Goal: Task Accomplishment & Management: Manage account settings

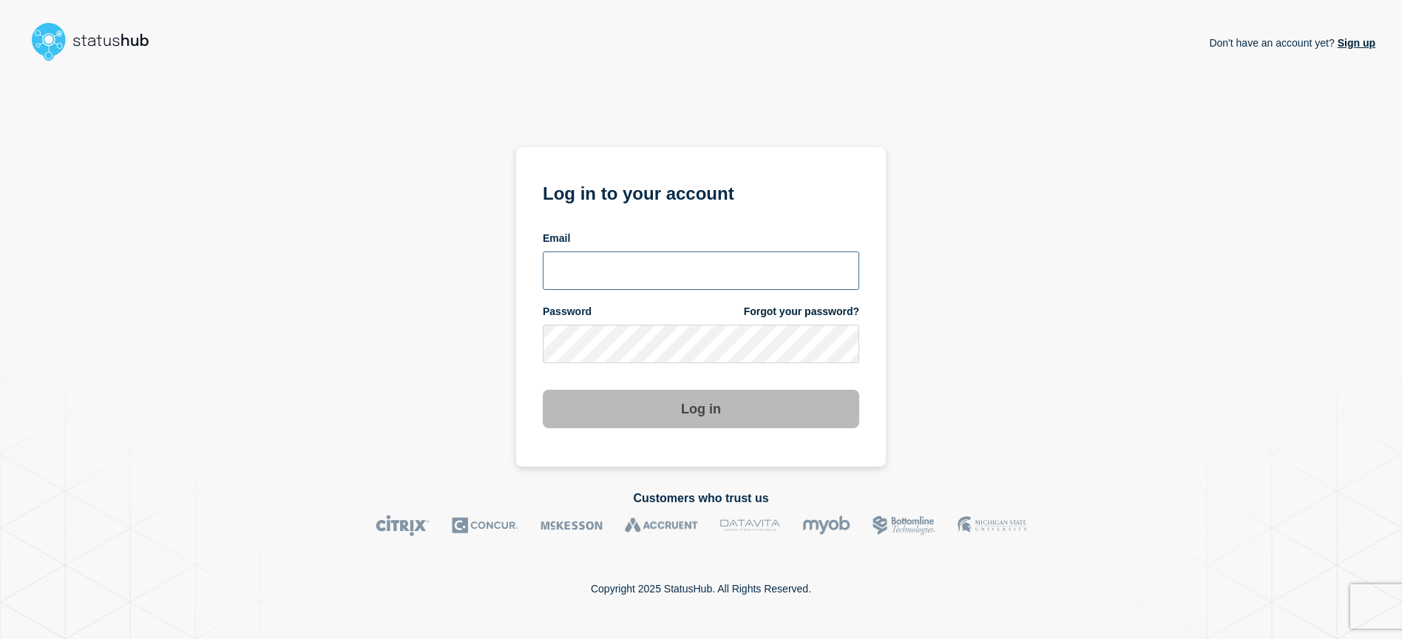
click at [602, 271] on input "email input" at bounding box center [701, 270] width 316 height 38
type input "[EMAIL_ADDRESS][DOMAIN_NAME]"
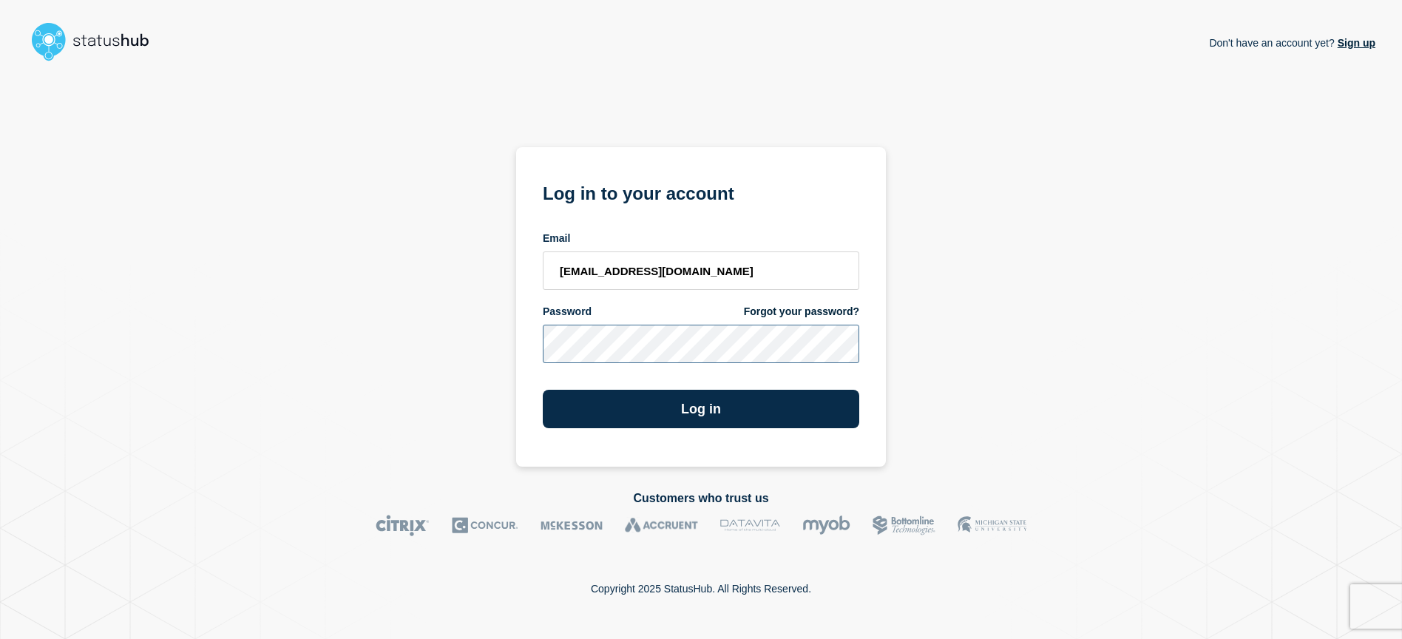
click at [543, 390] on button "Log in" at bounding box center [701, 409] width 316 height 38
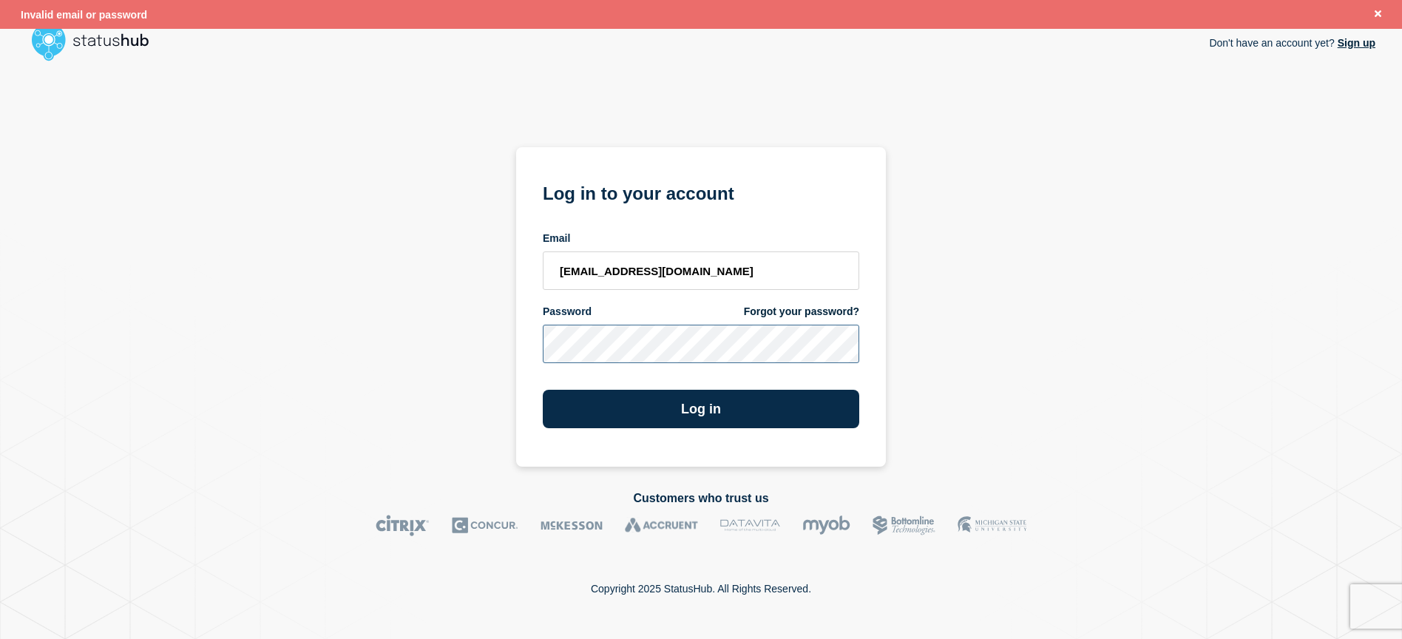
click at [500, 334] on div "Don't have an account yet? Sign up Log in to your account Email lsmcgin@clemson…" at bounding box center [701, 266] width 1348 height 399
click at [543, 390] on button "Log in" at bounding box center [701, 409] width 316 height 38
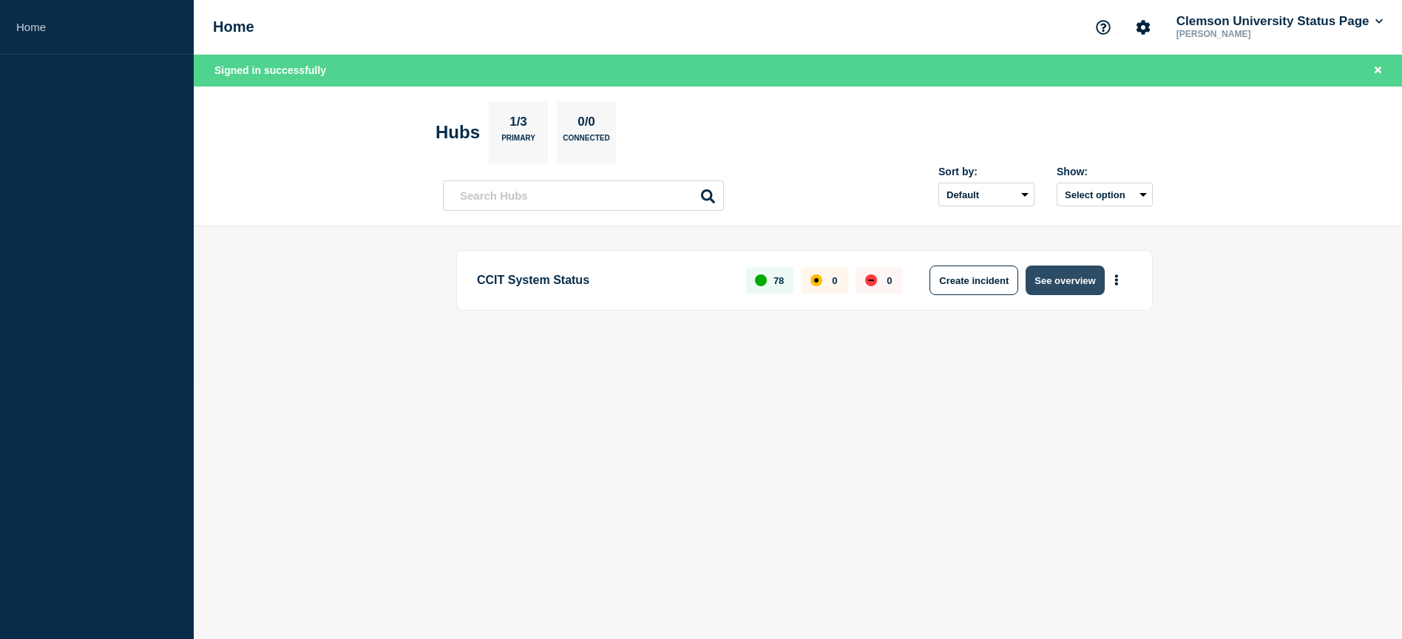
click at [1082, 279] on button "See overview" at bounding box center [1064, 280] width 78 height 30
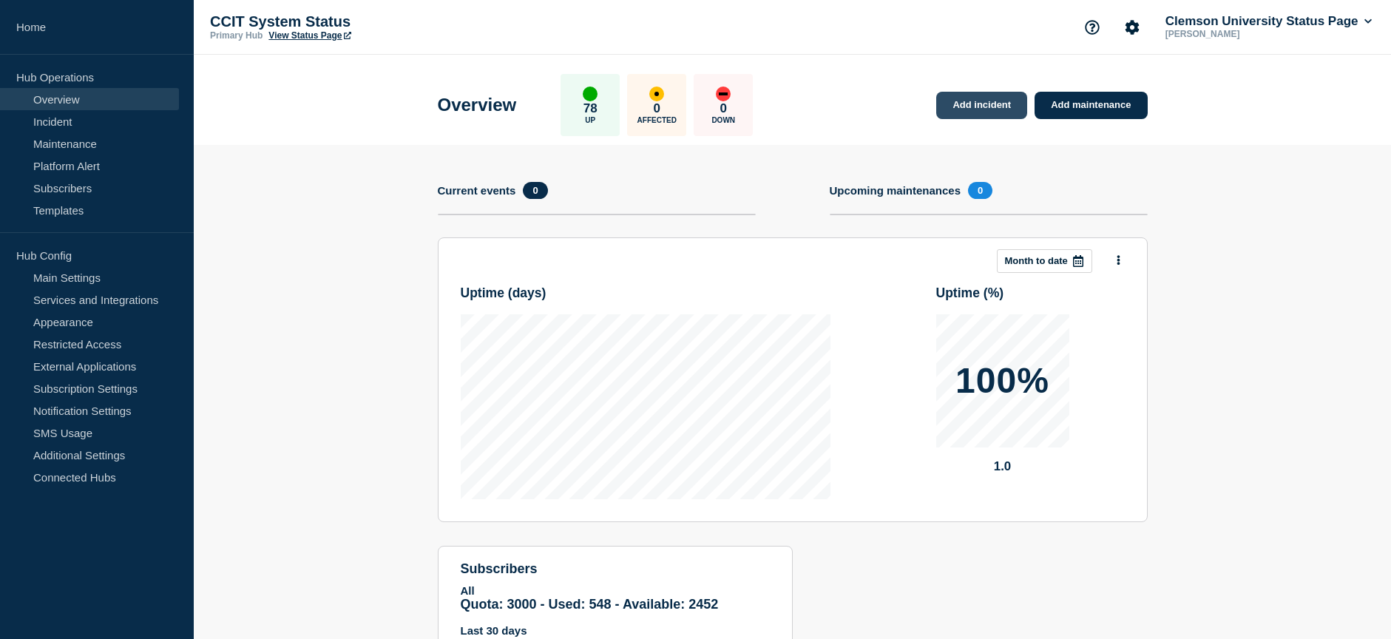
click at [963, 95] on link "Add incident" at bounding box center [981, 105] width 91 height 27
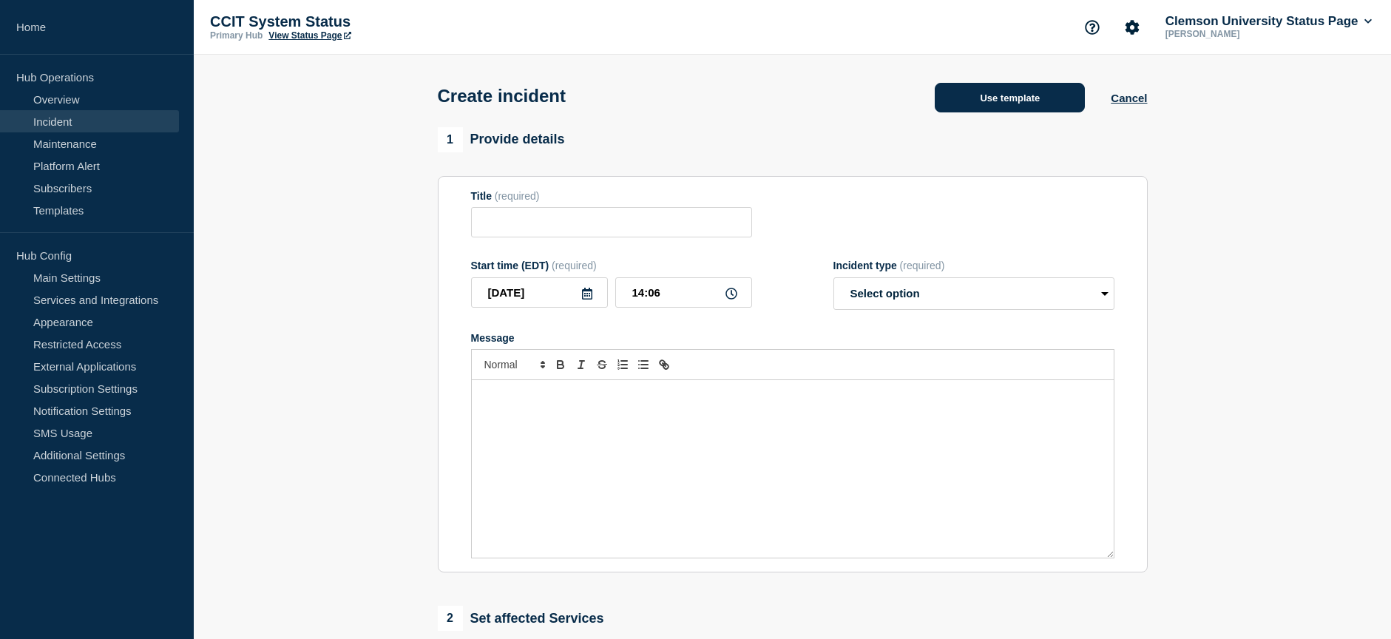
click at [994, 103] on button "Use template" at bounding box center [1009, 98] width 150 height 30
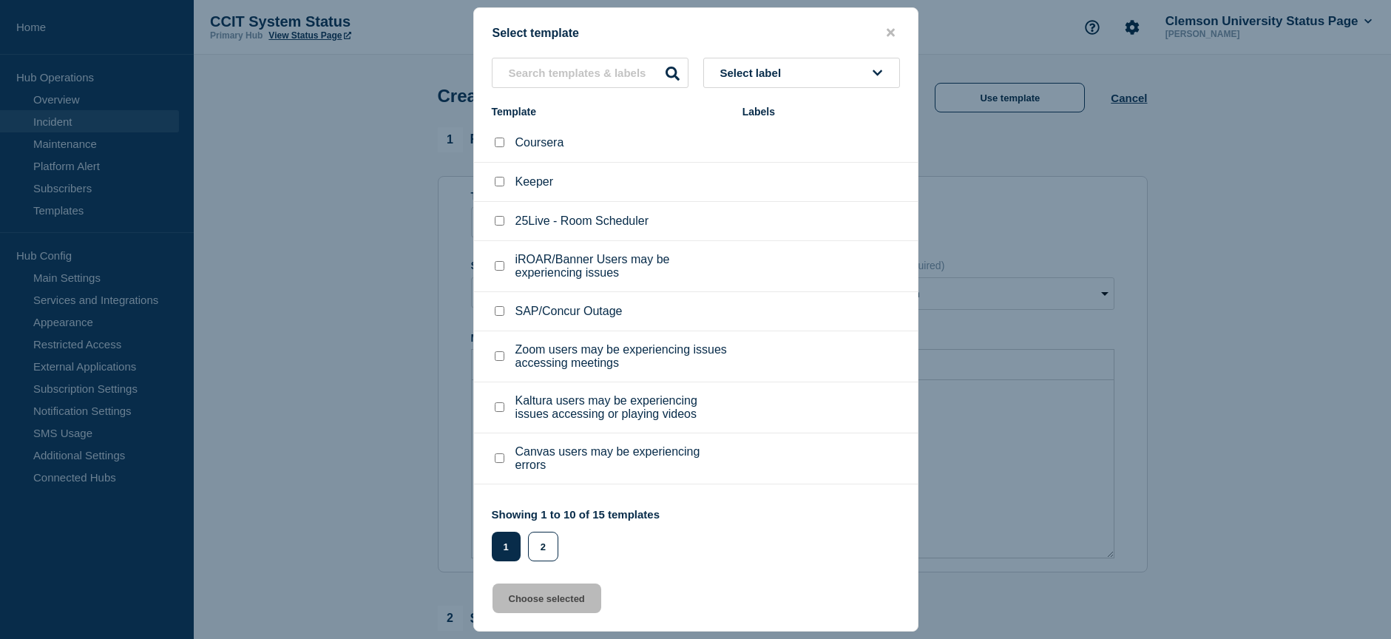
click at [562, 331] on li "SAP/Concur Outage" at bounding box center [696, 356] width 444 height 51
drag, startPoint x: 498, startPoint y: 309, endPoint x: 569, endPoint y: 326, distance: 73.7
click at [498, 309] on input "SAP/Concur Outage checkbox" at bounding box center [500, 311] width 10 height 10
checkbox input "true"
click at [563, 607] on button "Choose selected" at bounding box center [546, 598] width 109 height 30
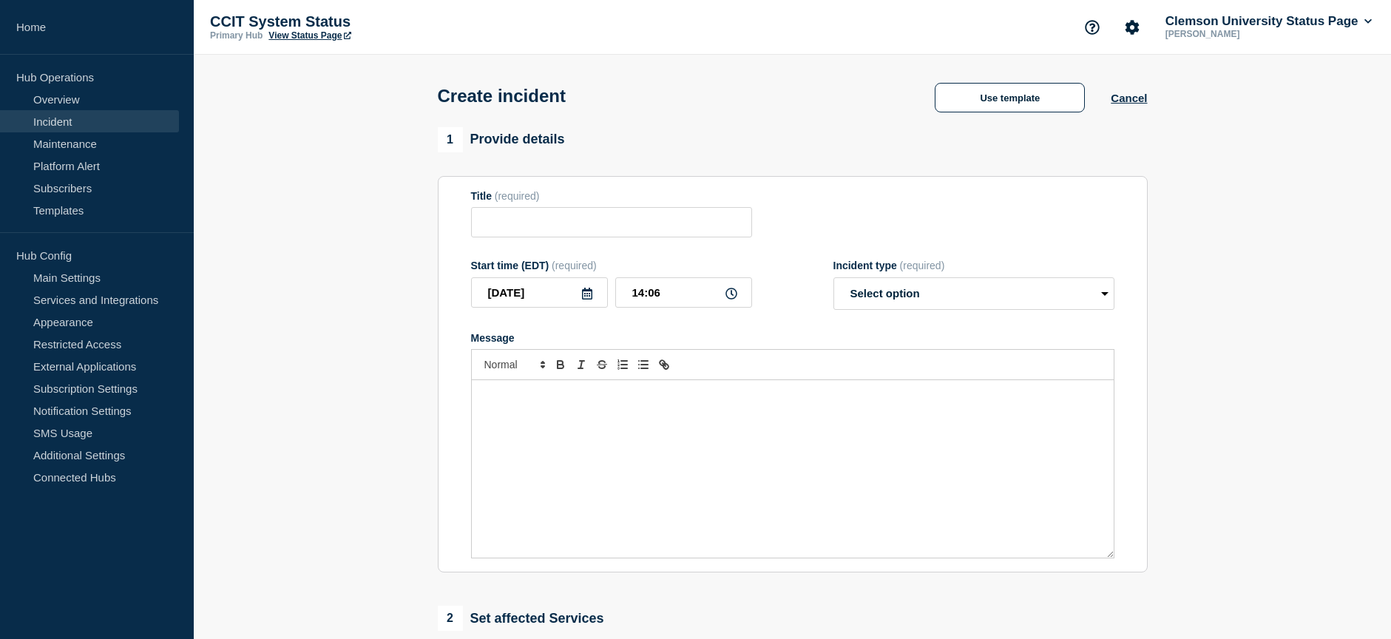
type input "SAP/Concur Outage"
select select "investigating"
radio input "false"
radio input "true"
click at [525, 420] on div "Message" at bounding box center [793, 468] width 642 height 177
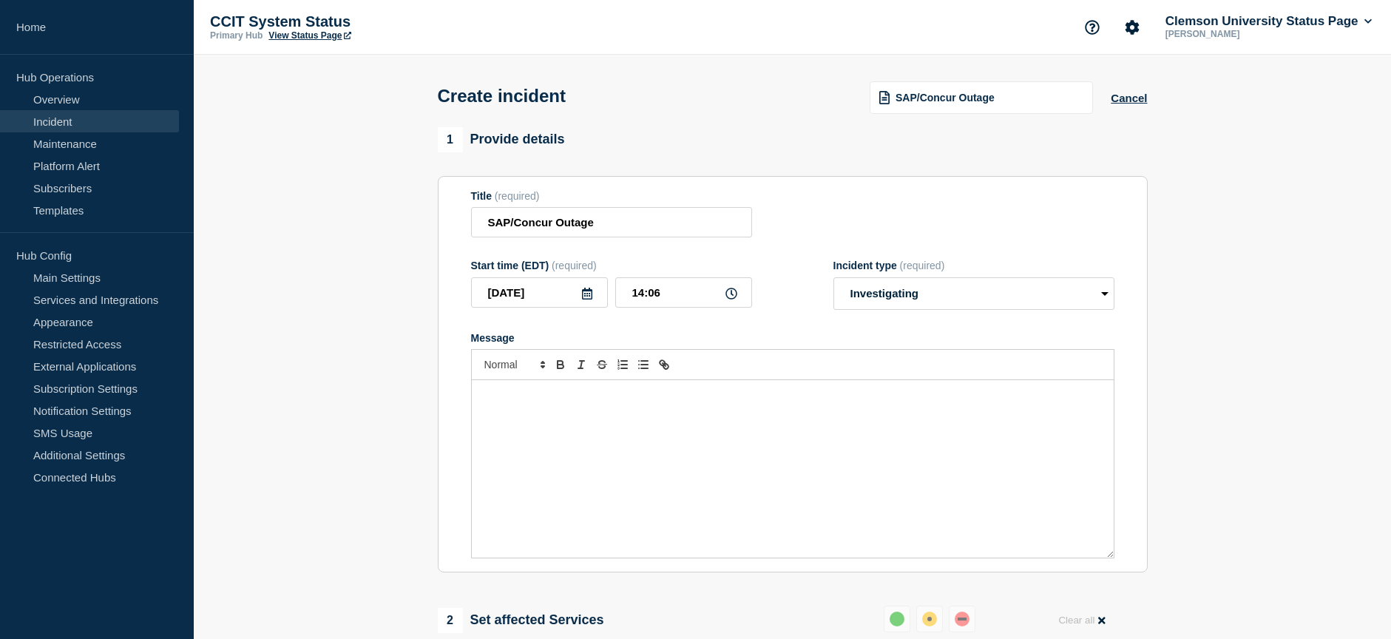
click at [557, 407] on div "Message" at bounding box center [793, 468] width 642 height 177
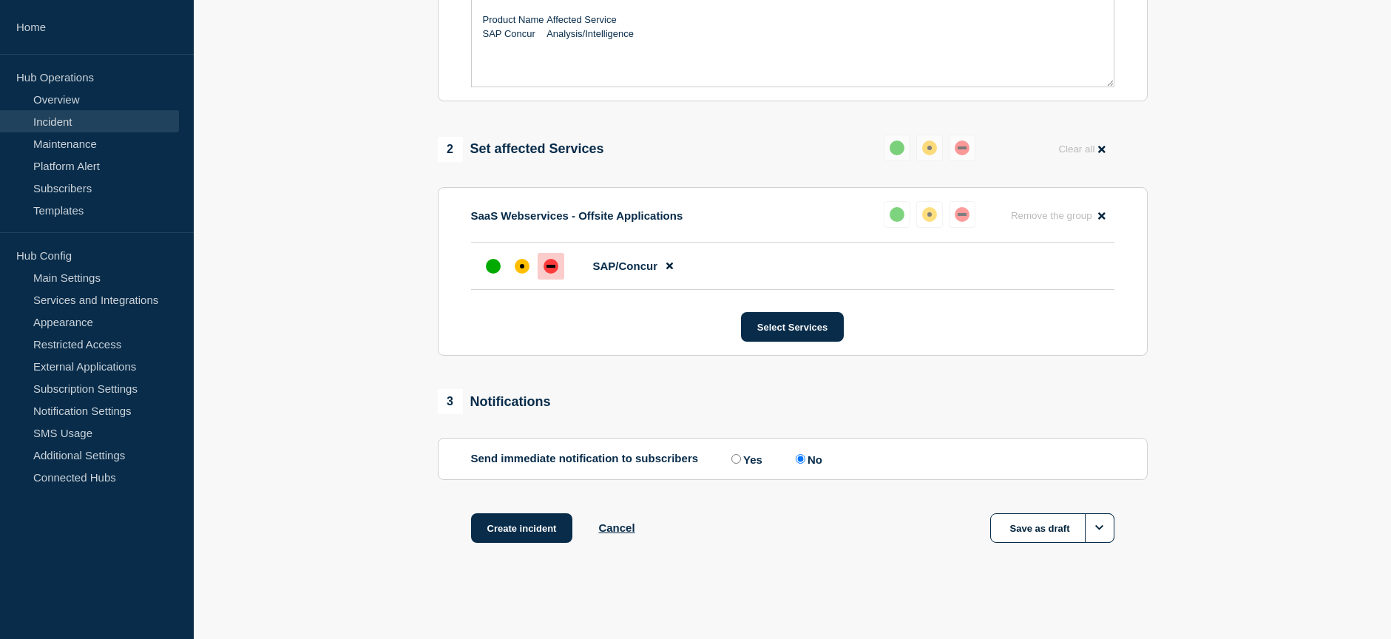
scroll to position [475, 0]
drag, startPoint x: 523, startPoint y: 530, endPoint x: 867, endPoint y: 673, distance: 373.2
click at [522, 262] on div "affected" at bounding box center [522, 266] width 15 height 15
click at [523, 529] on button "Create incident" at bounding box center [522, 528] width 102 height 30
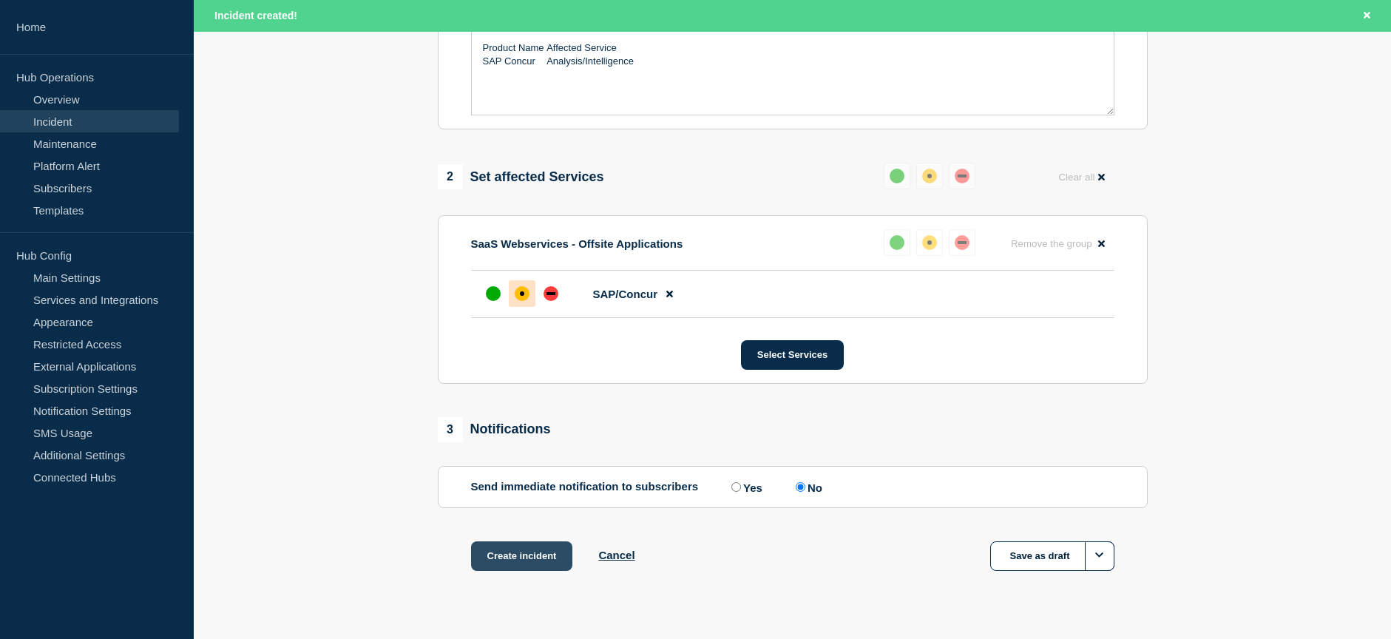
scroll to position [506, 0]
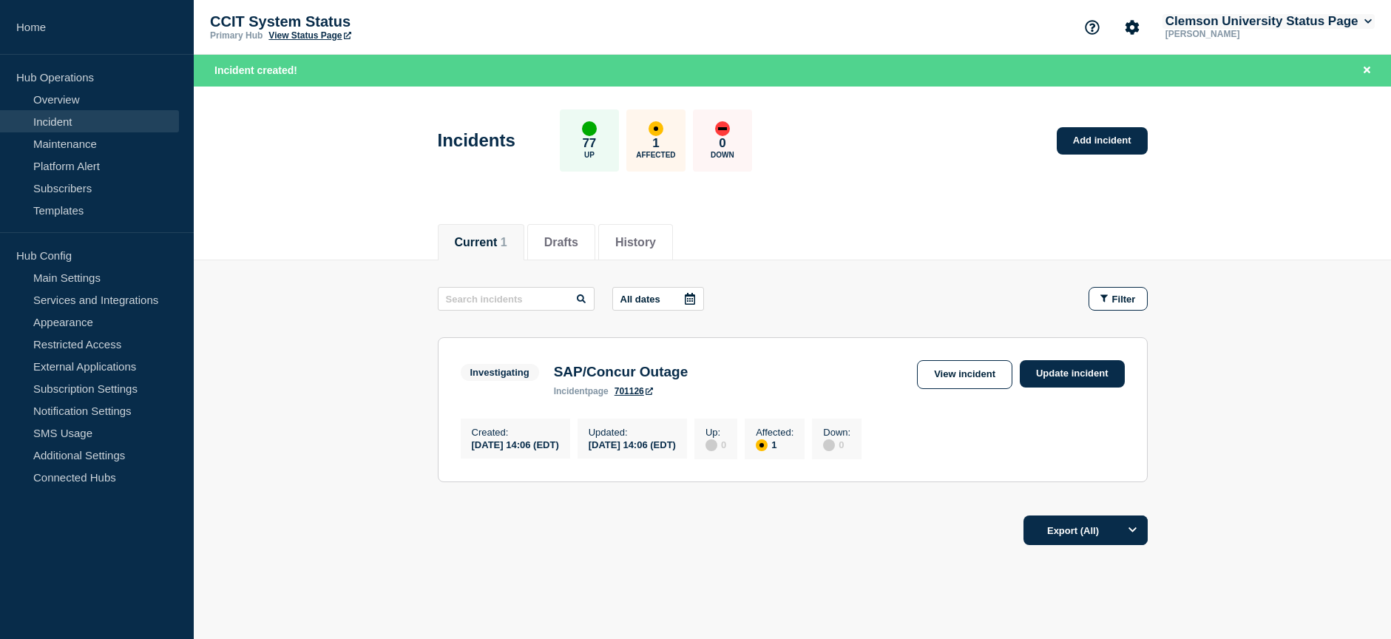
click at [1249, 26] on button "Clemson University Status Page" at bounding box center [1268, 21] width 212 height 15
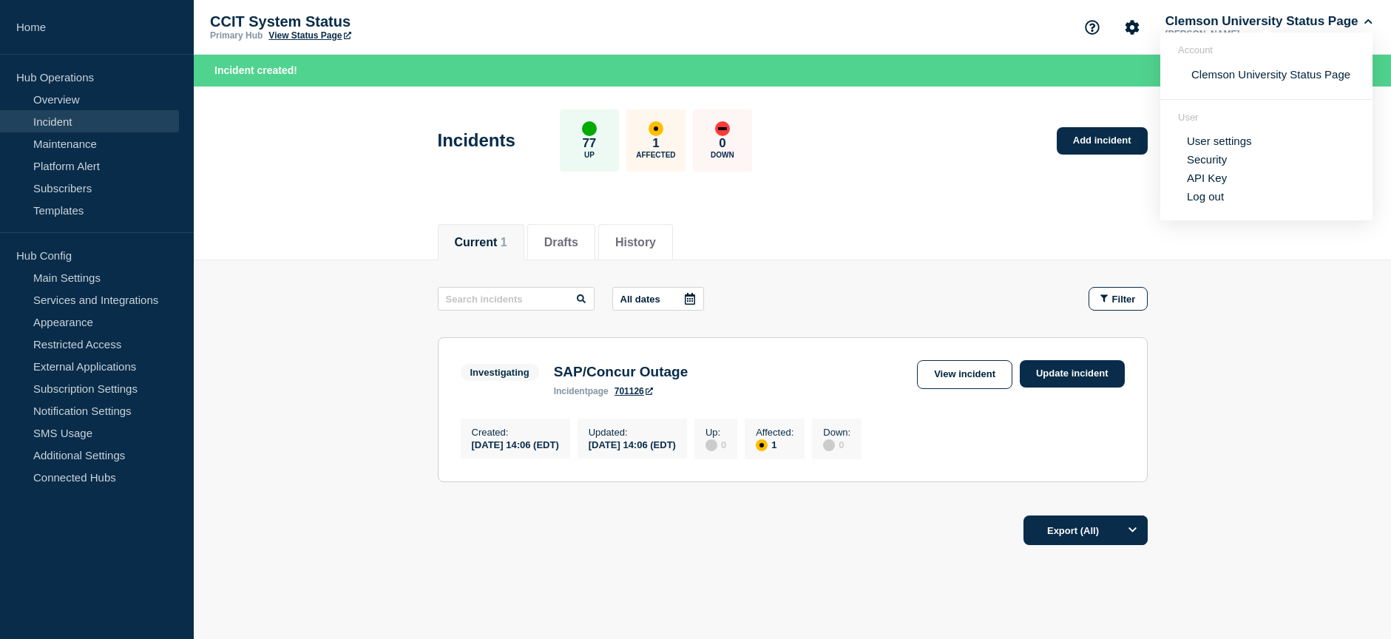
click at [999, 24] on div "CCIT System Status Primary Hub View Status Page Clemson University Status Page …" at bounding box center [792, 27] width 1197 height 55
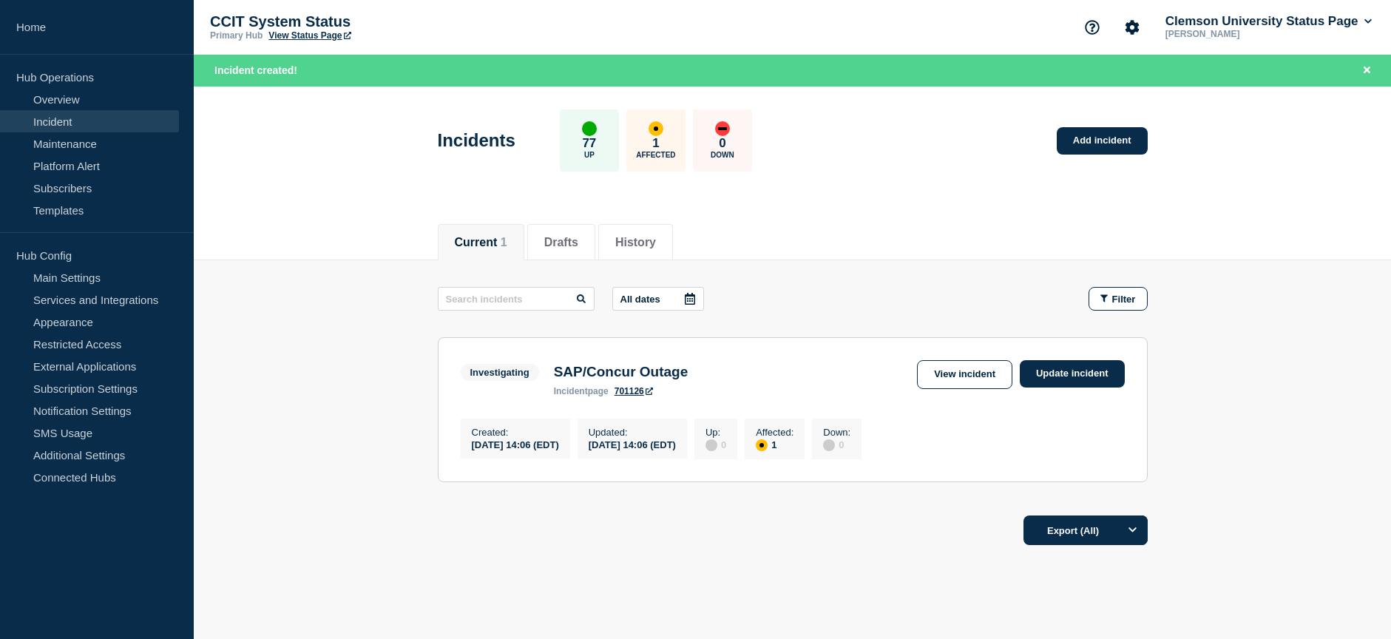
click at [280, 21] on p "CCIT System Status" at bounding box center [358, 21] width 296 height 17
click at [303, 37] on link "View Status Page" at bounding box center [309, 35] width 82 height 10
click at [1094, 370] on link "Update incident" at bounding box center [1071, 373] width 105 height 27
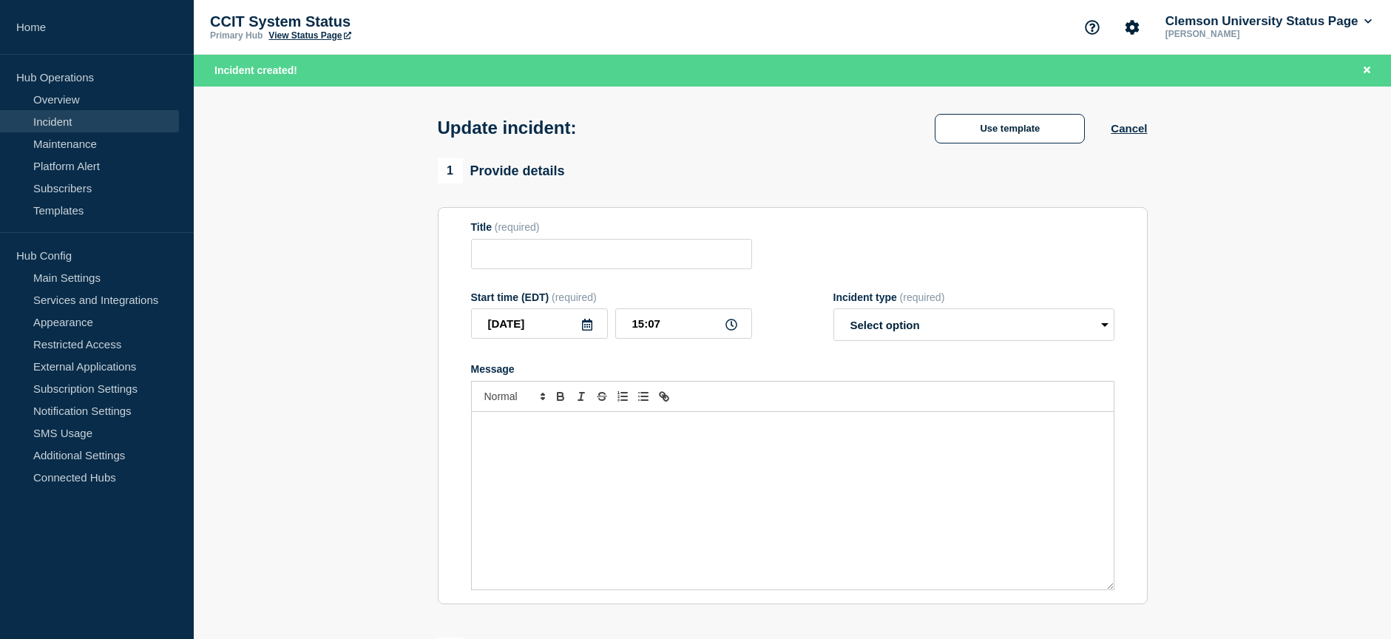
type input "SAP/Concur Outage"
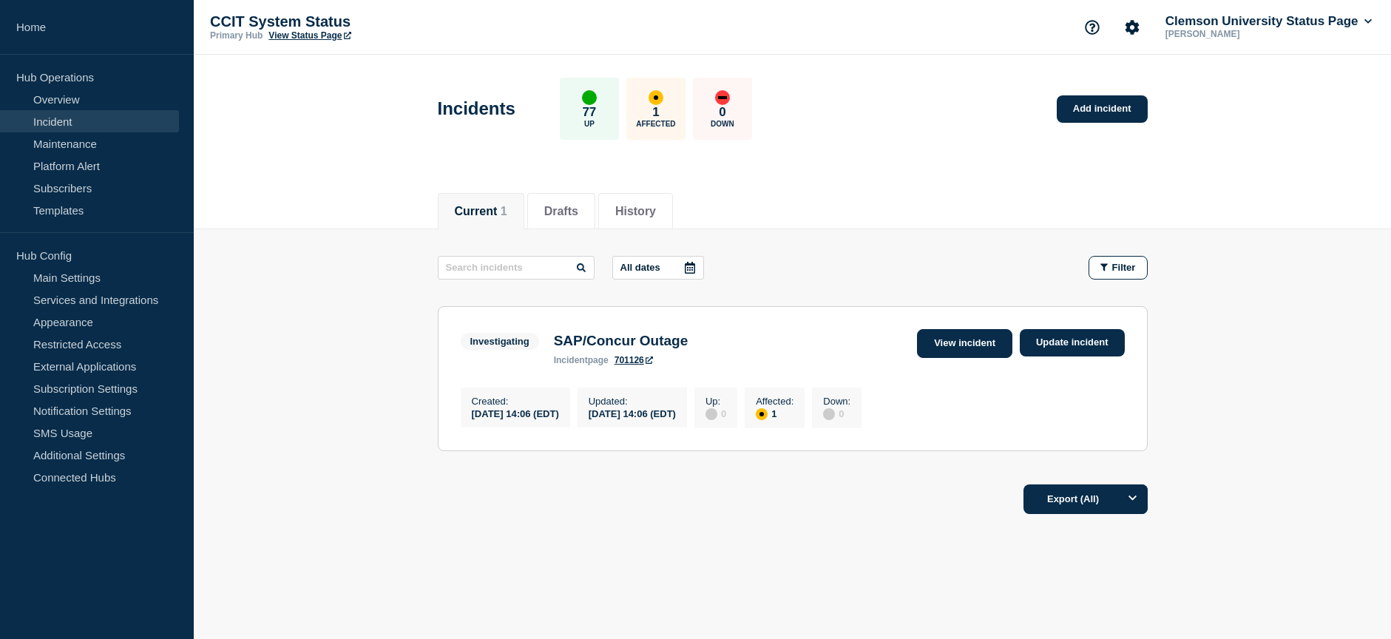
click at [960, 350] on link "View incident" at bounding box center [964, 343] width 95 height 29
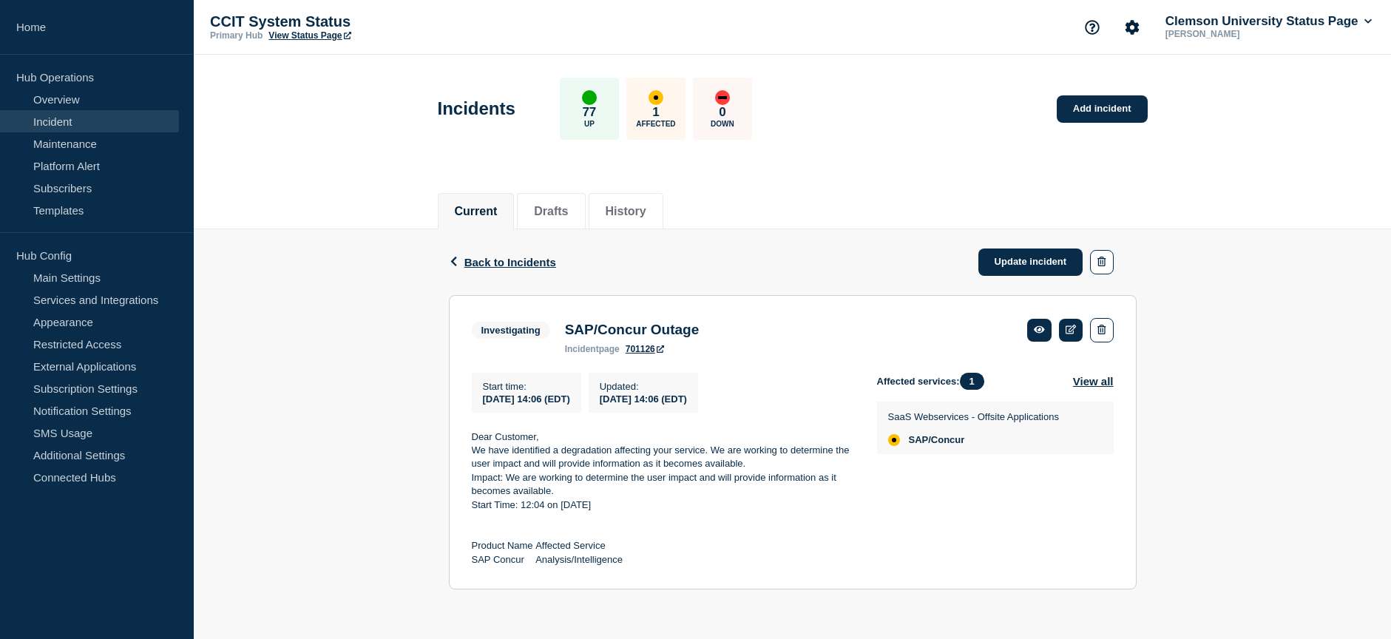
scroll to position [1, 0]
click at [1039, 261] on link "Update incident" at bounding box center [1030, 261] width 105 height 27
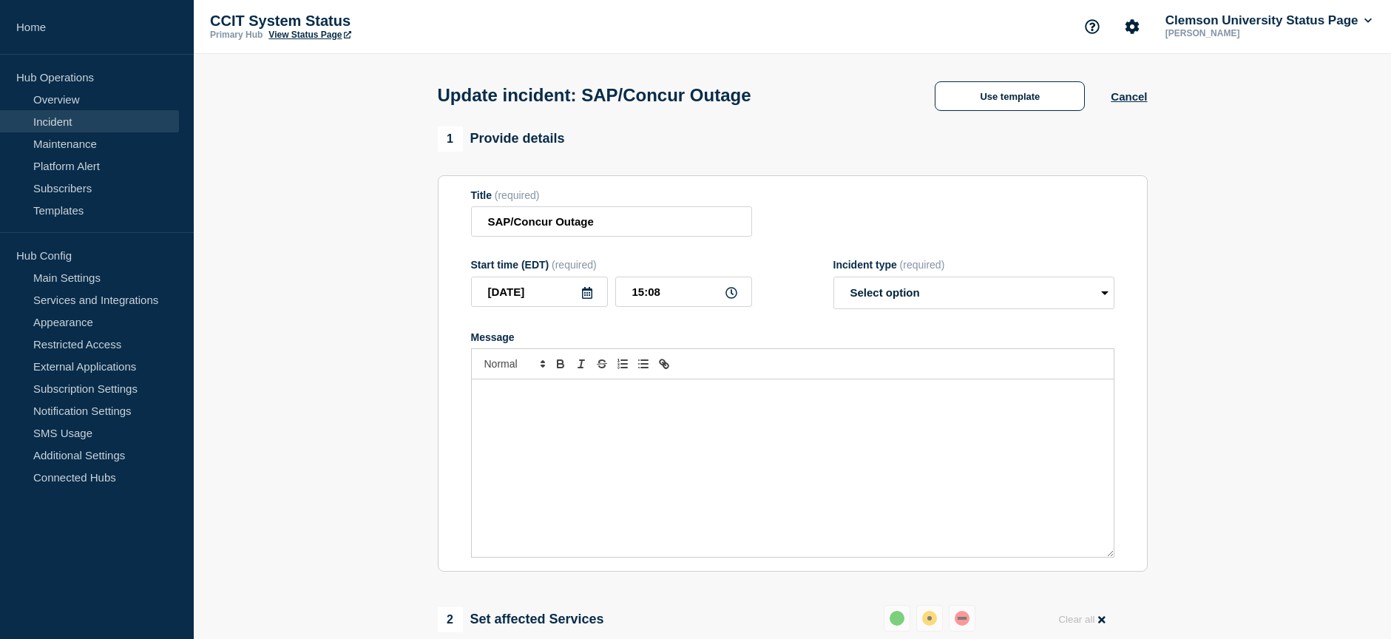
click at [516, 421] on div "Message" at bounding box center [793, 467] width 642 height 177
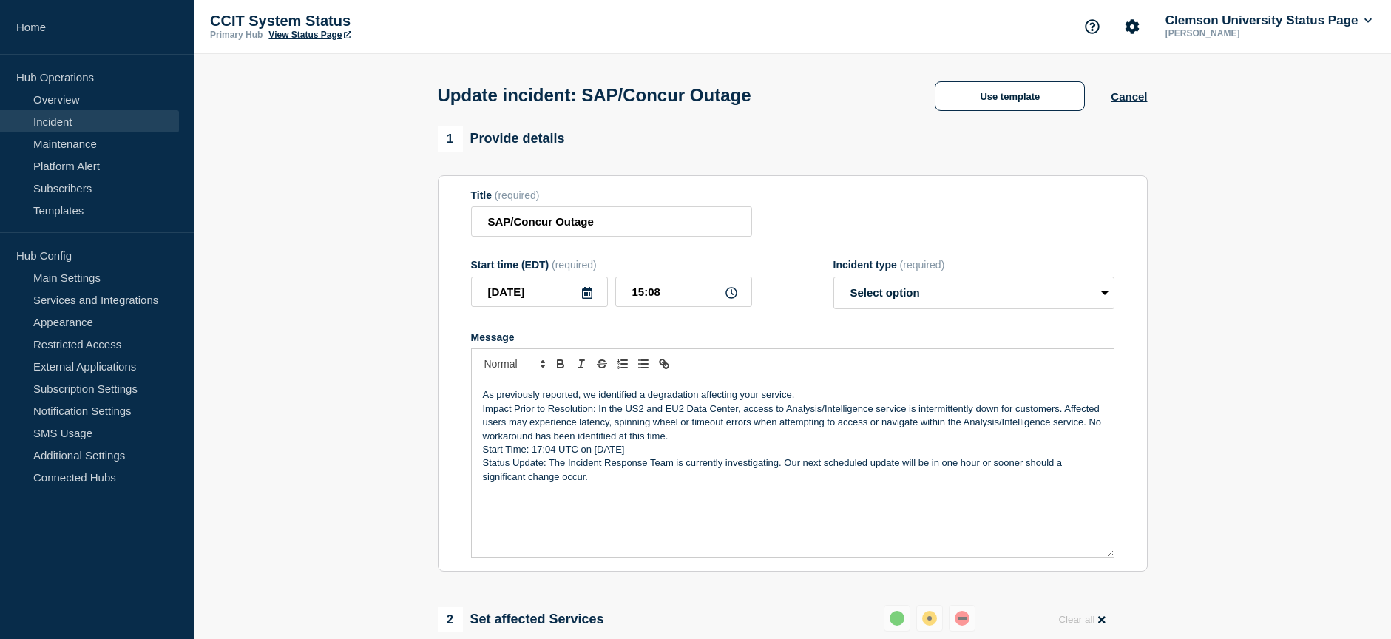
click at [489, 503] on div "As previously reported, we identified a degradation affecting your service. Imp…" at bounding box center [793, 467] width 642 height 177
click at [608, 489] on div "As previously reported, we identified a degradation affecting your service. Imp…" at bounding box center [793, 467] width 642 height 177
click at [614, 481] on p "Status Update: The Incident Response Team is currently investigating. Our next …" at bounding box center [793, 469] width 620 height 27
click at [1042, 299] on select "Select option Investigating Identified Monitoring Resolved" at bounding box center [973, 292] width 281 height 33
select select "investigating"
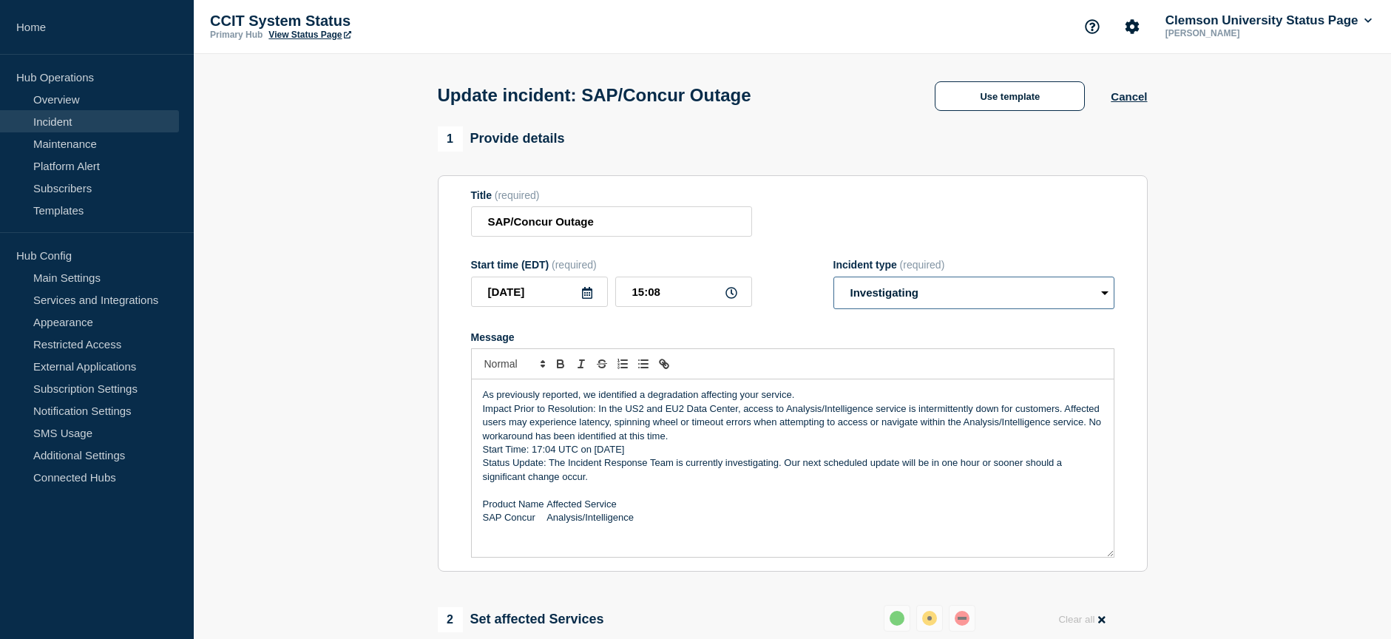
click at [833, 279] on select "Select option Investigating Identified Monitoring Resolved" at bounding box center [973, 292] width 281 height 33
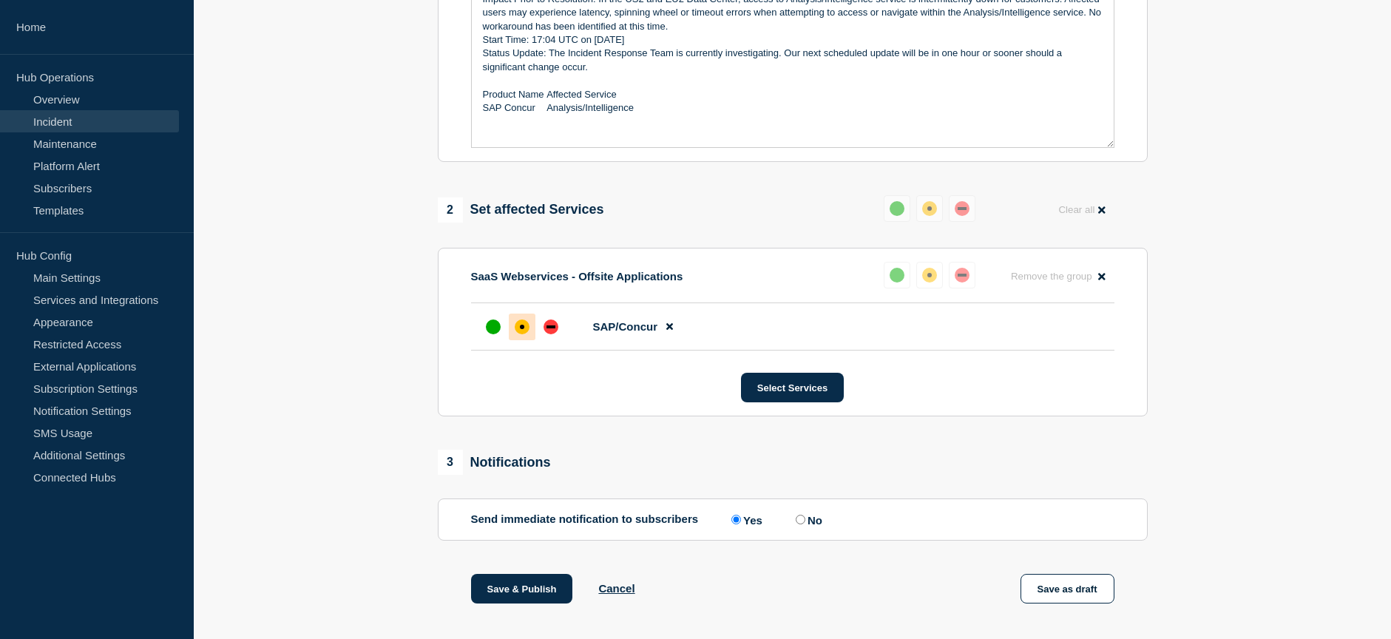
scroll to position [518, 0]
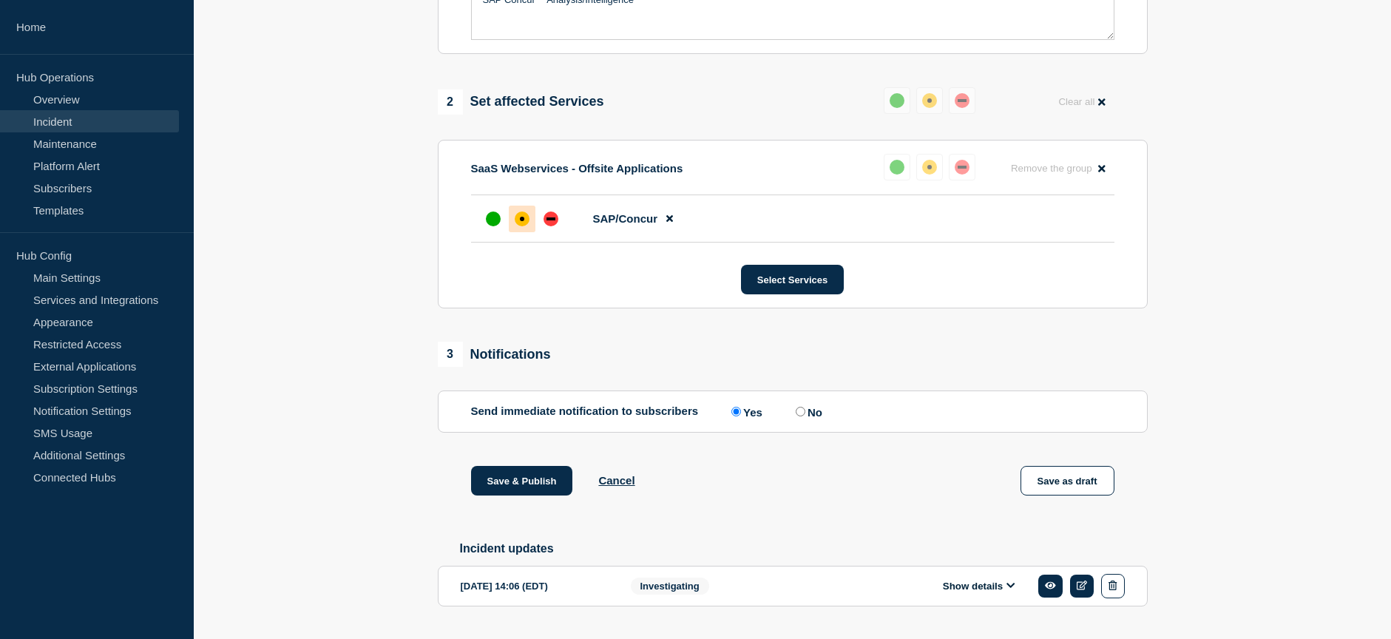
click at [802, 415] on input "No" at bounding box center [800, 412] width 10 height 10
radio input "true"
radio input "false"
click at [526, 477] on button "Save & Publish" at bounding box center [522, 481] width 102 height 30
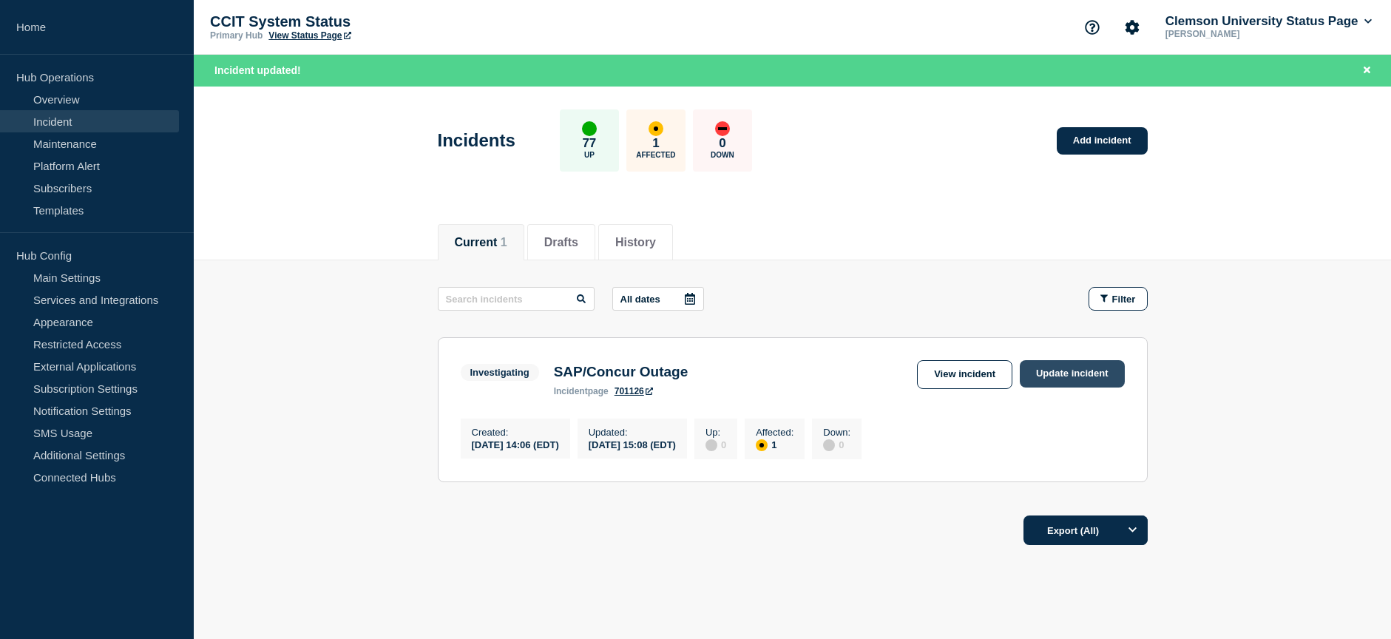
click at [1067, 374] on link "Update incident" at bounding box center [1071, 373] width 105 height 27
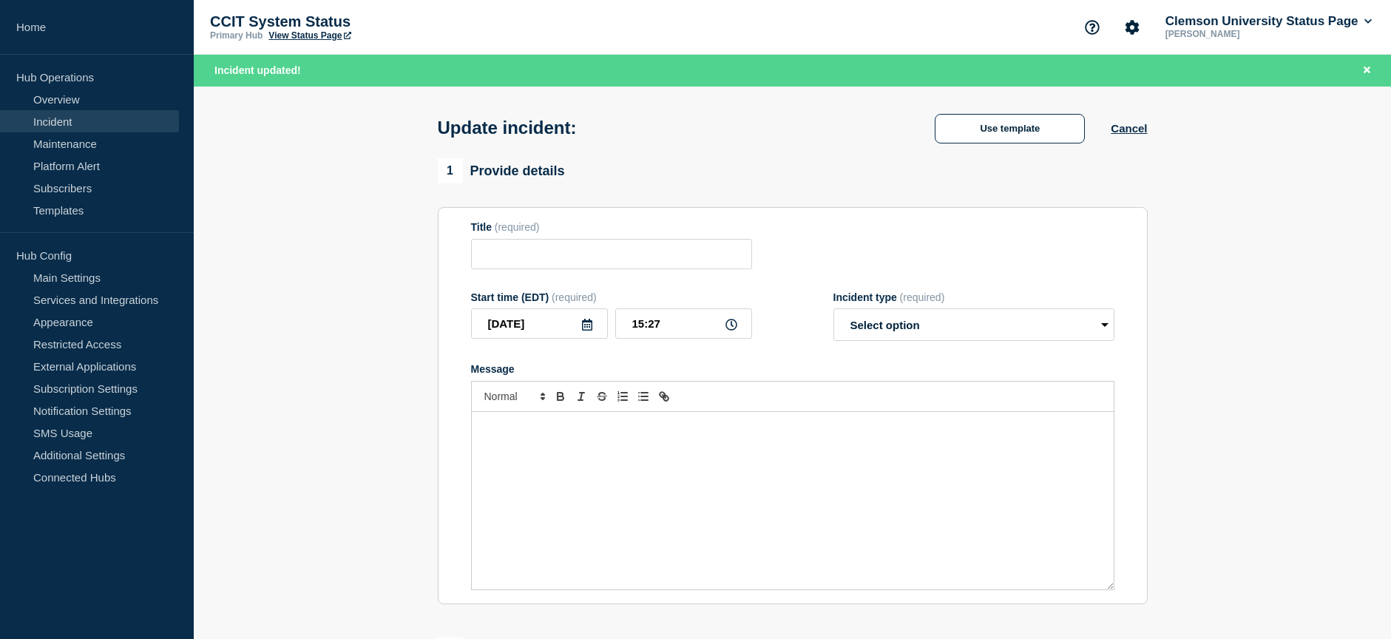
type input "SAP/Concur Outage"
click at [1099, 329] on select "Select option Investigating Identified Monitoring Resolved" at bounding box center [973, 324] width 281 height 33
select select "monitoring"
click at [833, 312] on select "Select option Investigating Identified Monitoring Resolved" at bounding box center [973, 324] width 281 height 33
click at [513, 442] on div "Message" at bounding box center [793, 500] width 642 height 177
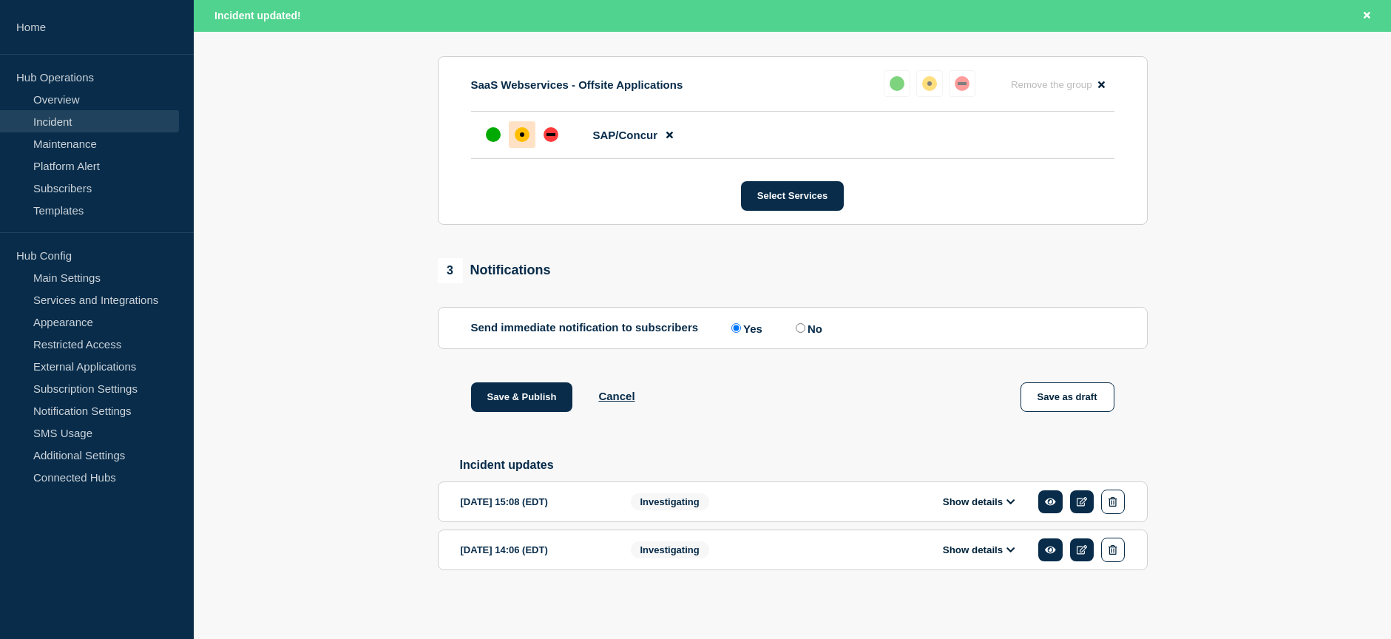
scroll to position [641, 0]
click at [801, 323] on input "No" at bounding box center [800, 328] width 10 height 10
radio input "true"
radio input "false"
click at [502, 390] on button "Save & Publish" at bounding box center [522, 397] width 102 height 30
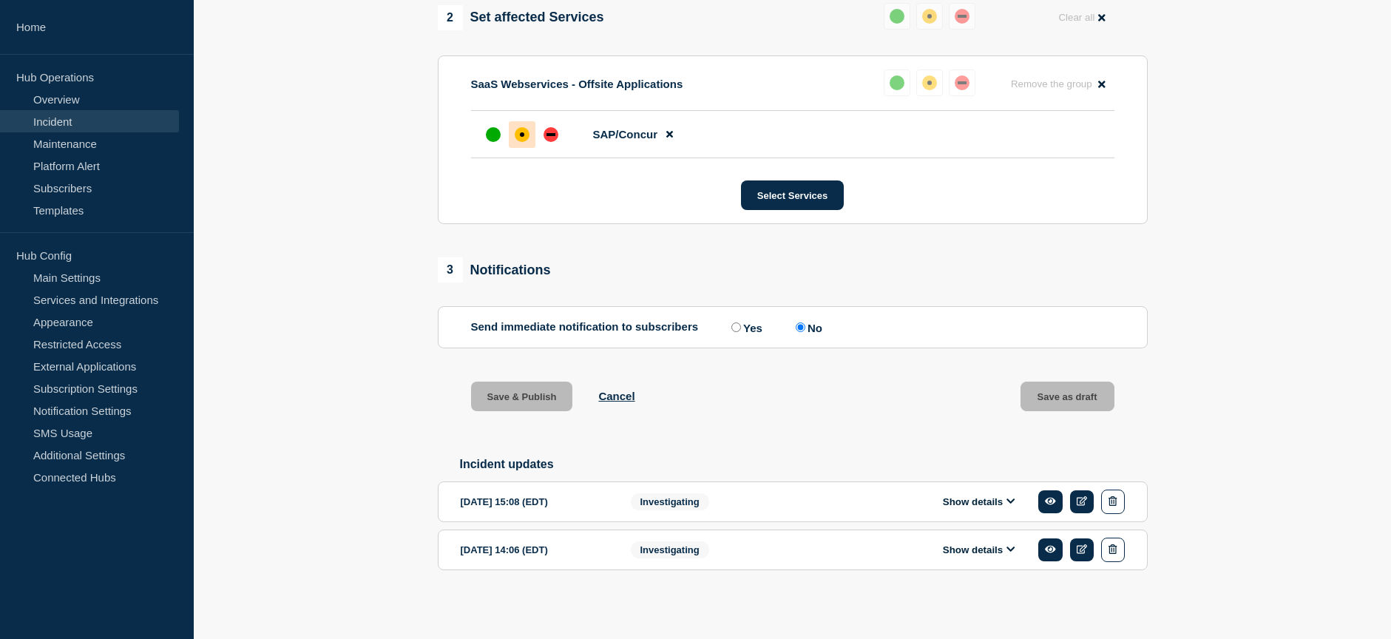
scroll to position [610, 0]
